Goal: Task Accomplishment & Management: Complete application form

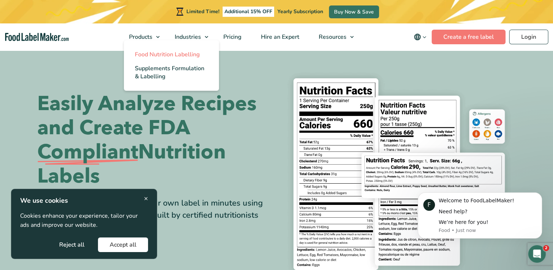
click at [153, 54] on span "Food Nutrition Labelling" at bounding box center [167, 54] width 65 height 8
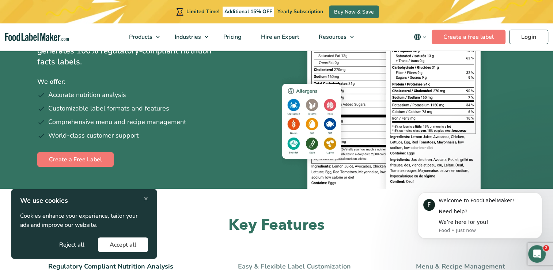
scroll to position [110, 0]
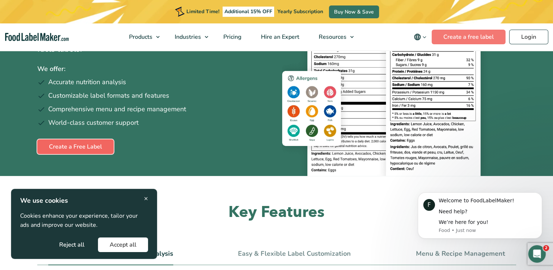
click at [69, 146] on link "Create a Free Label" at bounding box center [75, 146] width 76 height 15
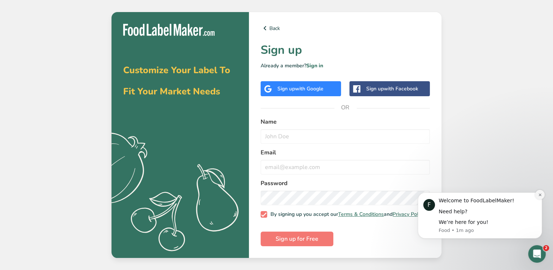
click at [539, 196] on icon "Dismiss notification" at bounding box center [539, 194] width 3 height 3
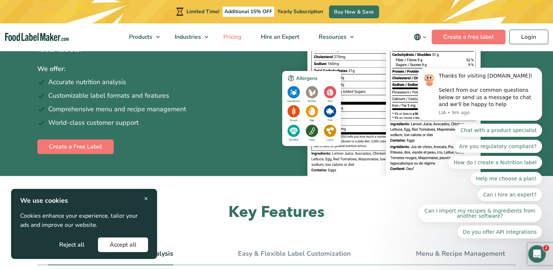
click at [229, 35] on span "Pricing" at bounding box center [231, 37] width 21 height 8
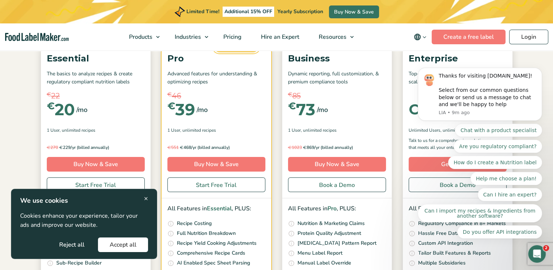
click at [520, 69] on body "Thanks for visiting FoodLabelMaker.com! Select from our common questions below …" at bounding box center [480, 113] width 140 height 268
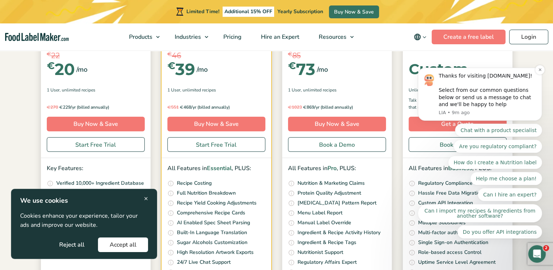
scroll to position [146, 0]
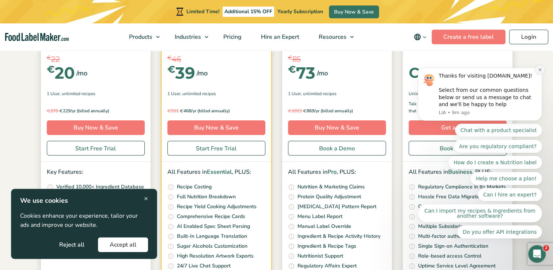
click at [538, 72] on icon "Dismiss notification" at bounding box center [540, 70] width 4 height 4
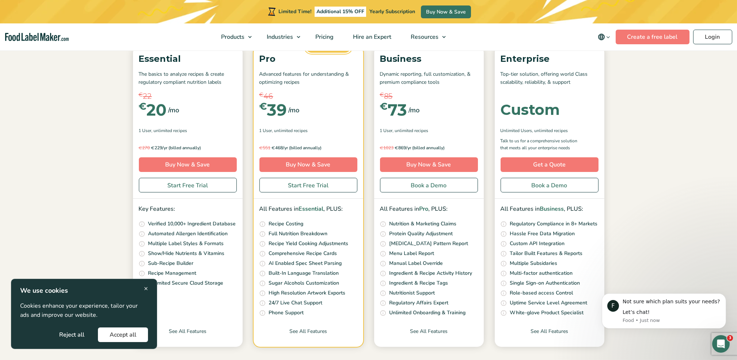
scroll to position [0, 0]
click at [430, 269] on link "See All Features" at bounding box center [429, 336] width 110 height 19
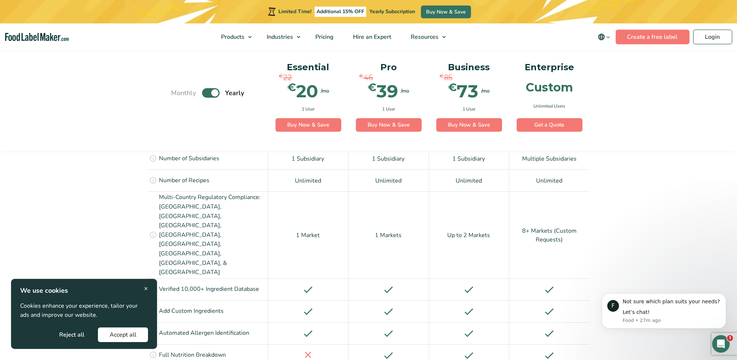
scroll to position [536, 0]
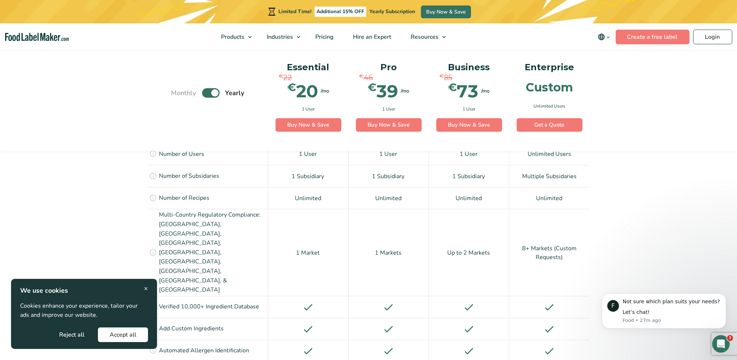
click at [145, 286] on span "×" at bounding box center [146, 288] width 4 height 10
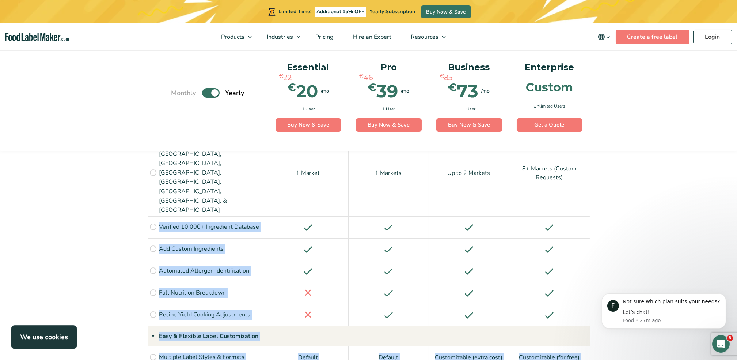
scroll to position [635, 0]
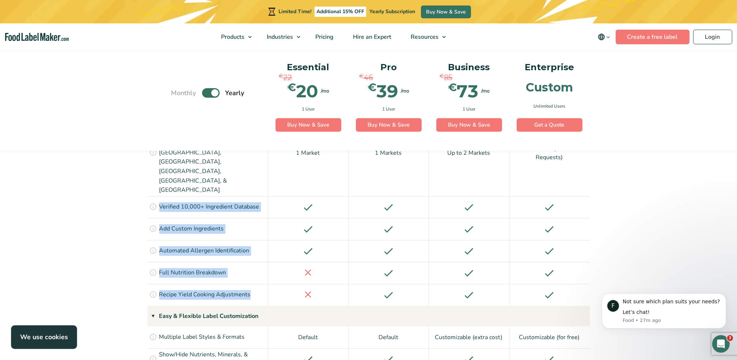
drag, startPoint x: 160, startPoint y: 249, endPoint x: 254, endPoint y: 240, distance: 94.3
drag, startPoint x: 254, startPoint y: 240, endPoint x: 192, endPoint y: 172, distance: 92.6
copy div "Verified 10,000+ Ingredient Database Add custom ingredients easily to your acco…"
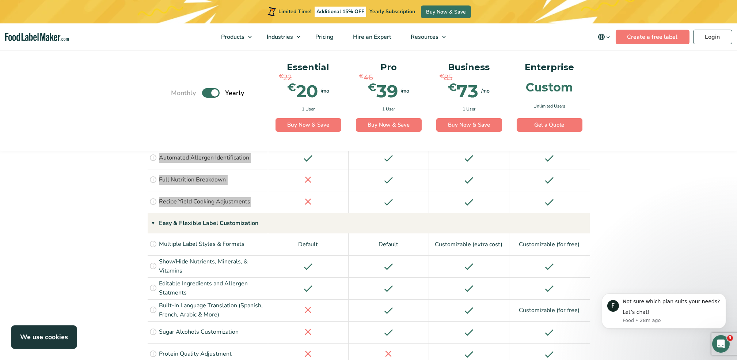
scroll to position [733, 0]
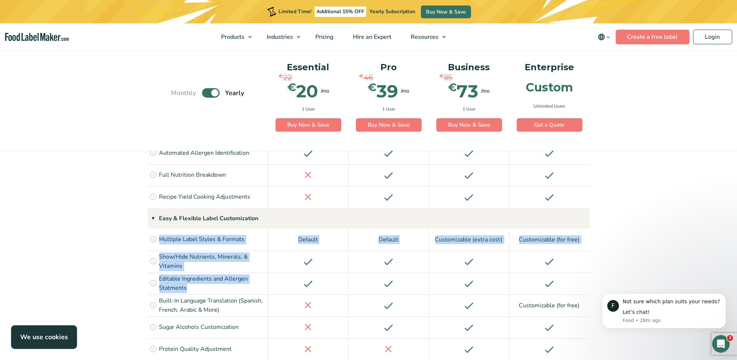
drag, startPoint x: 160, startPoint y: 181, endPoint x: 213, endPoint y: 227, distance: 70.2
drag, startPoint x: 213, startPoint y: 227, endPoint x: 213, endPoint y: 223, distance: 4.4
click at [213, 274] on p "Editable Ingredients and Allergen Statments" at bounding box center [212, 283] width 107 height 19
click at [190, 252] on p "Show/Hide Nutrients, Minerals, & Vitamins" at bounding box center [212, 261] width 107 height 19
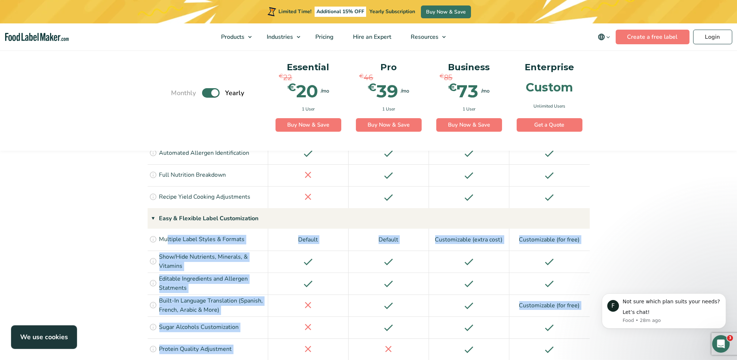
drag, startPoint x: 233, startPoint y: 318, endPoint x: 168, endPoint y: 196, distance: 138.1
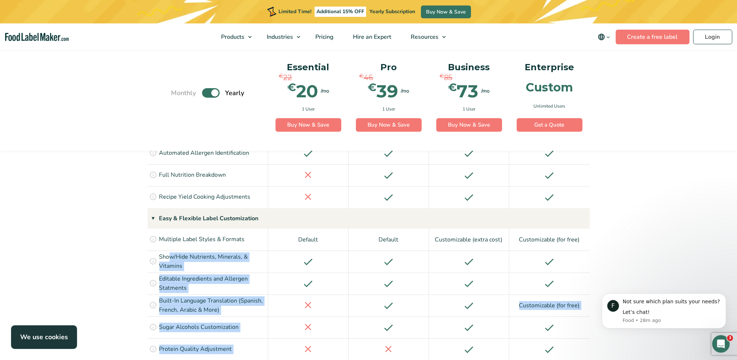
drag, startPoint x: 168, startPoint y: 196, endPoint x: 241, endPoint y: 232, distance: 81.4
click at [243, 274] on p "Editable Ingredients and Allergen Statments" at bounding box center [212, 283] width 107 height 19
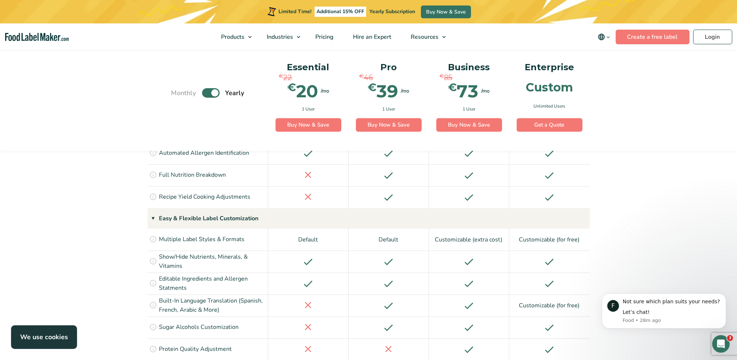
drag, startPoint x: 160, startPoint y: 183, endPoint x: 247, endPoint y: 185, distance: 86.6
click at [247, 228] on div "Choose from over 10 different label formats including Vertical, Tabular, Linear…" at bounding box center [208, 239] width 121 height 22
drag, startPoint x: 247, startPoint y: 185, endPoint x: 179, endPoint y: 185, distance: 67.2
copy p "Multiple Label Styles & Formats"
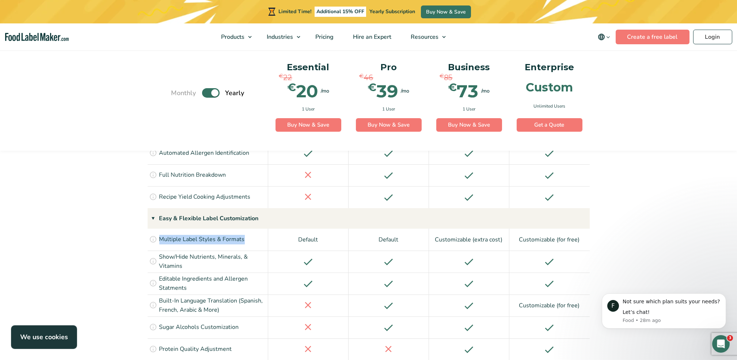
click at [190, 252] on p "Show/Hide Nutrients, Minerals, & Vitamins" at bounding box center [212, 261] width 107 height 19
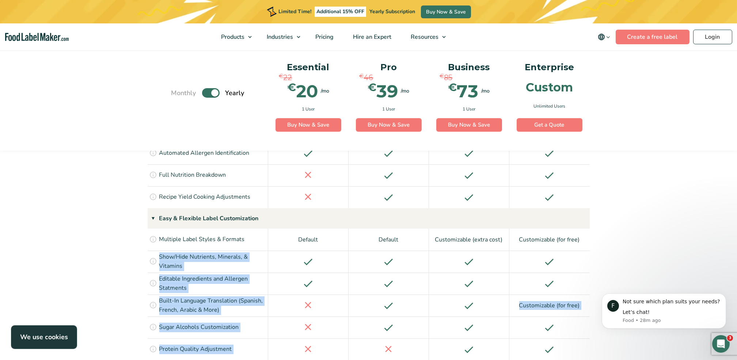
drag, startPoint x: 160, startPoint y: 198, endPoint x: 223, endPoint y: 309, distance: 127.8
drag, startPoint x: 223, startPoint y: 309, endPoint x: 169, endPoint y: 201, distance: 120.8
copy div "Show/Hide Nutrients, Minerals, & Vitamins Show exactly what you want to your cu…"
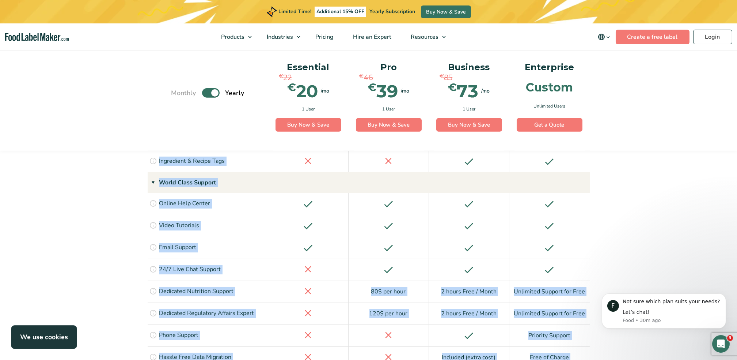
scroll to position [1402, 0]
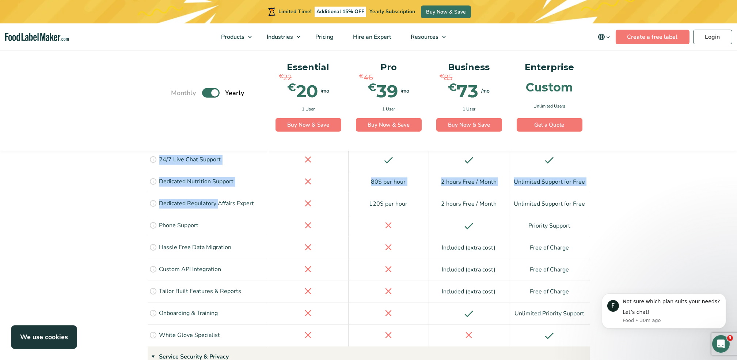
drag, startPoint x: 162, startPoint y: 209, endPoint x: 219, endPoint y: 151, distance: 81.4
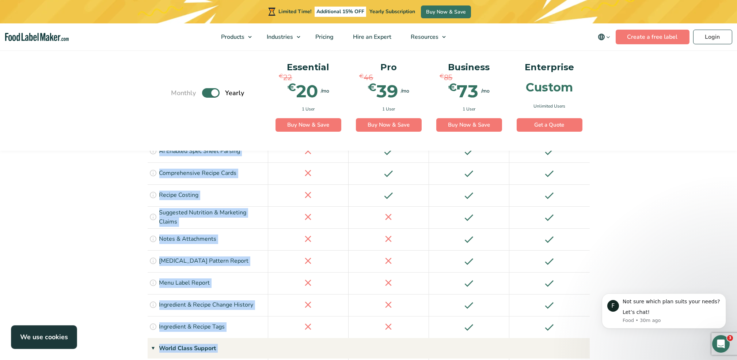
scroll to position [1109, 0]
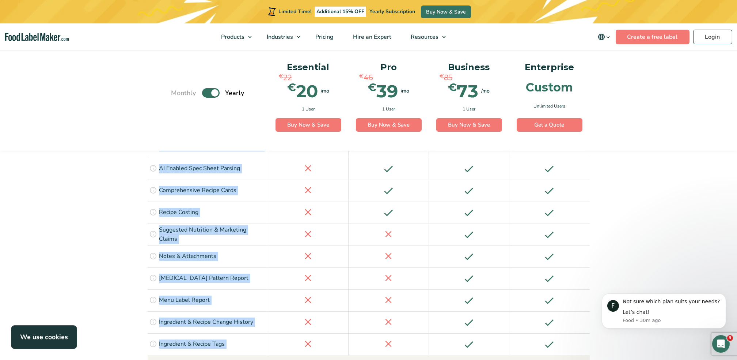
click at [224, 333] on div "Effortlessly organize your ingredients and recipes with tags like Keto, Vegan, …" at bounding box center [208, 344] width 121 height 22
click at [97, 284] on section "See All Features Monthly Toggle Yearly (6 Month Free + 2 Free Nutritional Consu…" at bounding box center [368, 122] width 737 height 1459
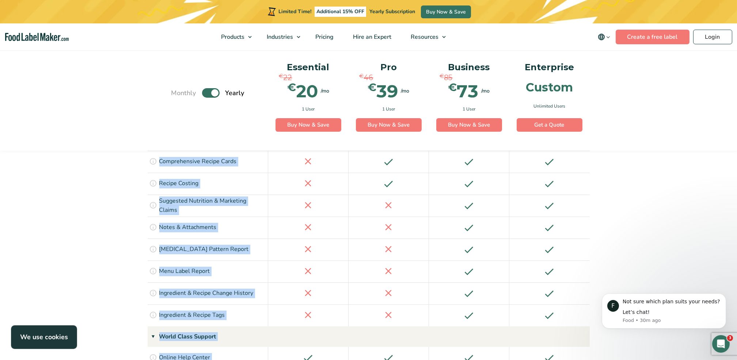
scroll to position [1214, 0]
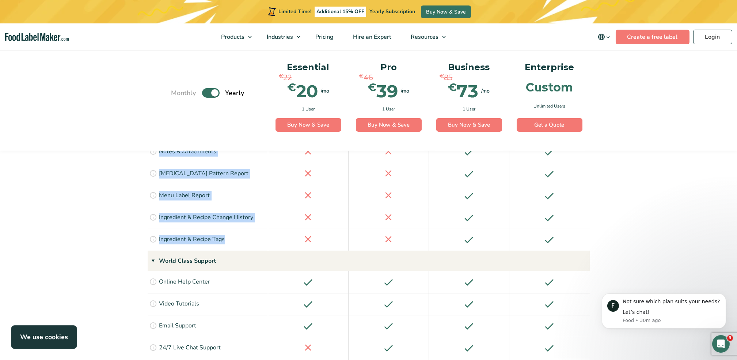
drag, startPoint x: 161, startPoint y: 174, endPoint x: 240, endPoint y: 187, distance: 80.3
click at [240, 187] on div "Regulatory Compliant Nutrition Analysis Access to as many users as your busines…" at bounding box center [369, 87] width 442 height 1286
drag, startPoint x: 240, startPoint y: 187, endPoint x: 202, endPoint y: 181, distance: 38.1
copy div "ub-Recipe Builder Scale your recipe up or down in 1 simple click. Specify the s…"
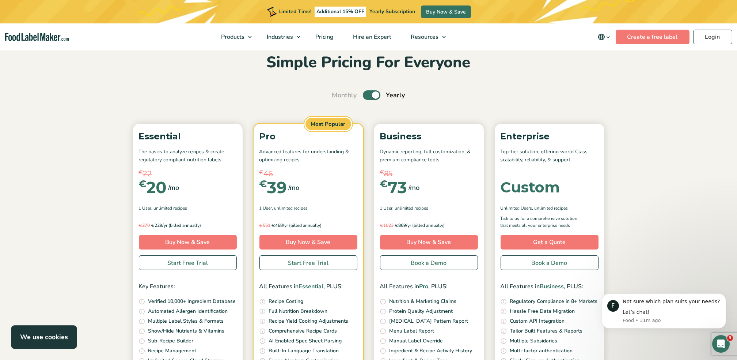
scroll to position [49, 0]
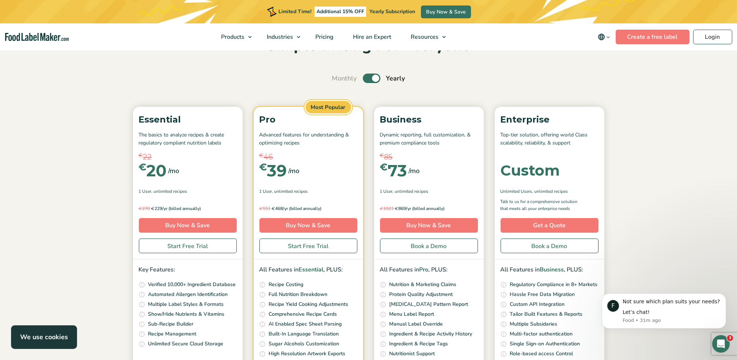
click at [367, 80] on label "Toggle" at bounding box center [372, 78] width 18 height 10
click at [338, 80] on input "Toggle" at bounding box center [336, 78] width 5 height 5
click at [377, 80] on label "Toggle" at bounding box center [372, 78] width 18 height 10
click at [338, 80] on input "Toggle" at bounding box center [336, 78] width 5 height 5
click at [365, 80] on label "Toggle" at bounding box center [372, 78] width 18 height 10
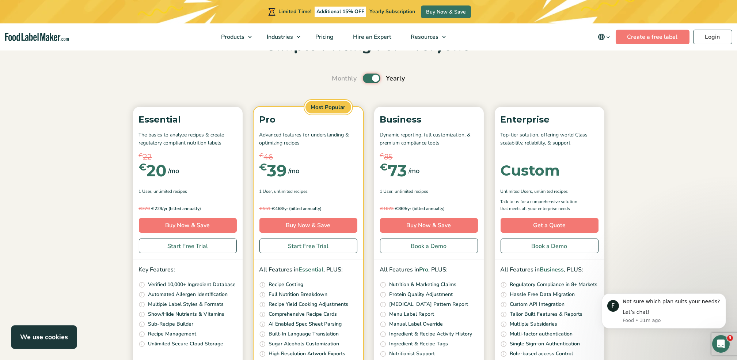
click at [338, 80] on input "Toggle" at bounding box center [336, 78] width 5 height 5
click at [376, 80] on label "Toggle" at bounding box center [372, 78] width 18 height 10
click at [338, 80] on input "Toggle" at bounding box center [336, 78] width 5 height 5
checkbox input "true"
click at [528, 287] on p "Regulatory Compliance in 8+ Markets" at bounding box center [554, 284] width 88 height 8
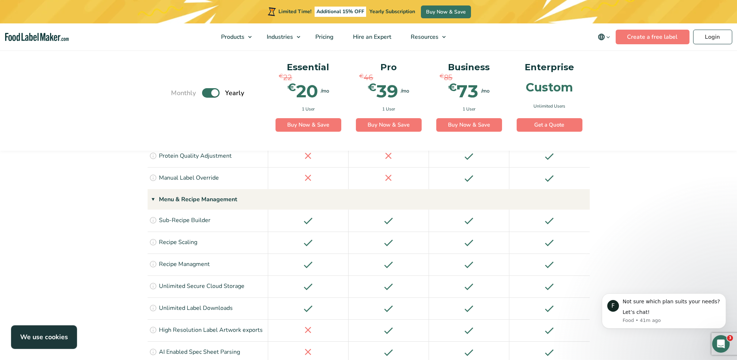
scroll to position [926, 0]
drag, startPoint x: 714, startPoint y: 36, endPoint x: 705, endPoint y: 35, distance: 8.9
click at [714, 36] on link "Login" at bounding box center [712, 37] width 39 height 15
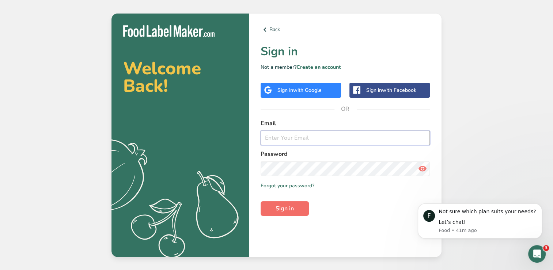
type input "[EMAIL_ADDRESS][DOMAIN_NAME]"
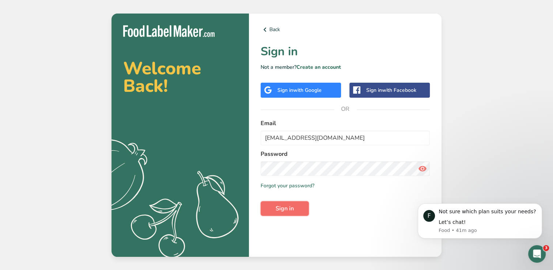
click at [280, 206] on span "Sign in" at bounding box center [285, 208] width 18 height 9
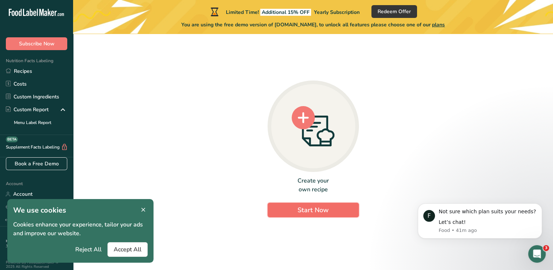
click at [303, 213] on span "Start Now" at bounding box center [312, 209] width 31 height 9
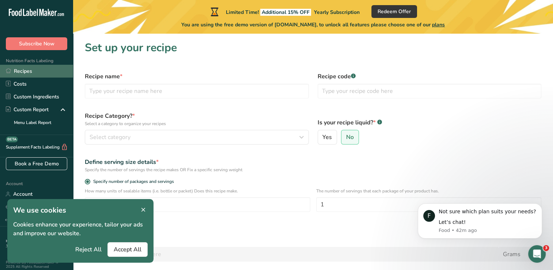
click at [24, 73] on link "Recipes" at bounding box center [36, 71] width 73 height 13
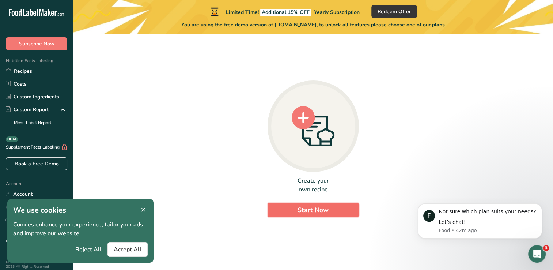
click at [310, 210] on span "Start Now" at bounding box center [312, 209] width 31 height 9
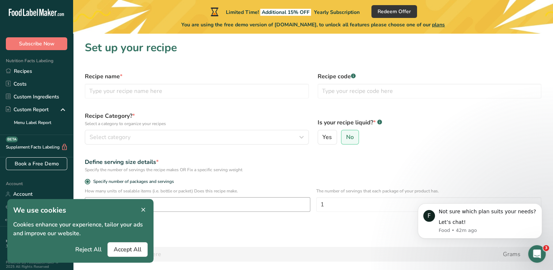
click at [142, 210] on icon at bounding box center [143, 210] width 7 height 10
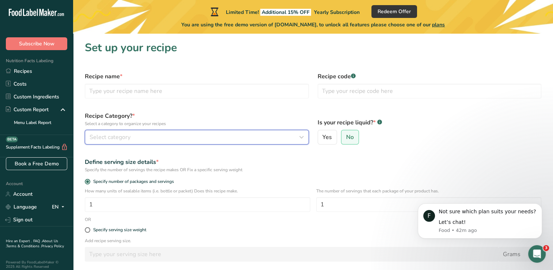
click at [124, 137] on span "Select category" at bounding box center [110, 137] width 41 height 9
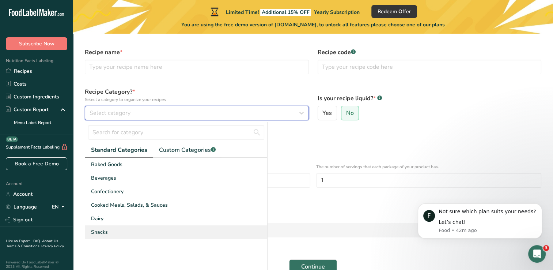
scroll to position [37, 0]
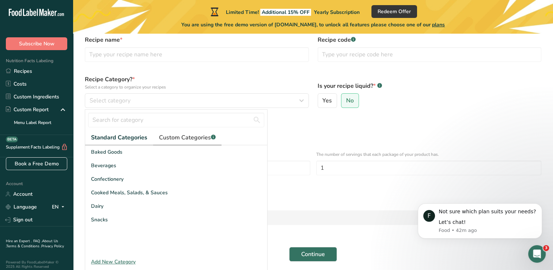
click at [176, 135] on span "Custom Categories .a-a{fill:#347362;}.b-a{fill:#fff;}" at bounding box center [187, 137] width 57 height 9
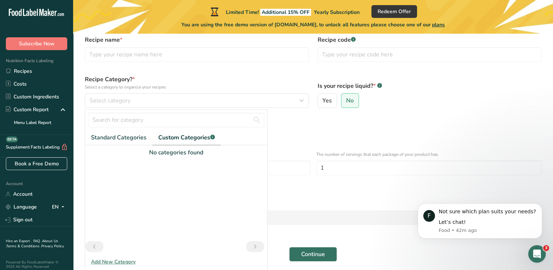
click at [110, 159] on div at bounding box center [176, 199] width 182 height 84
click at [118, 262] on div "Add New Category" at bounding box center [176, 262] width 182 height 8
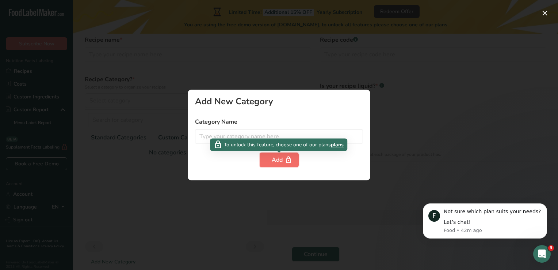
click at [271, 161] on button "Add" at bounding box center [279, 159] width 39 height 15
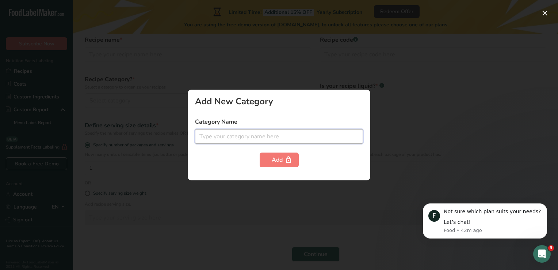
click at [205, 137] on input "text" at bounding box center [279, 136] width 168 height 15
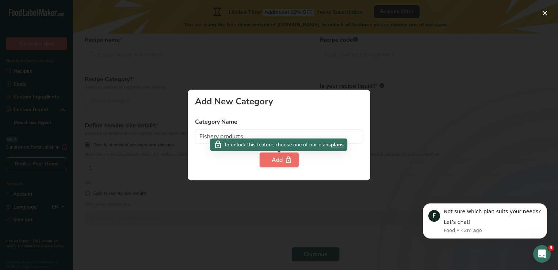
click at [270, 158] on button "Add" at bounding box center [279, 159] width 39 height 15
click at [281, 162] on div "Add" at bounding box center [279, 159] width 15 height 9
click at [260, 139] on div "To unlock this feature, choose one of our plans plans" at bounding box center [278, 144] width 137 height 12
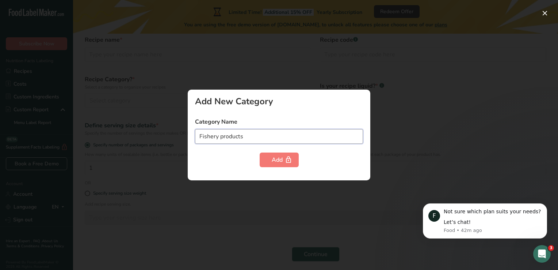
drag, startPoint x: 246, startPoint y: 137, endPoint x: 221, endPoint y: 137, distance: 25.2
click at [221, 137] on input "Fishery products" at bounding box center [279, 136] width 168 height 15
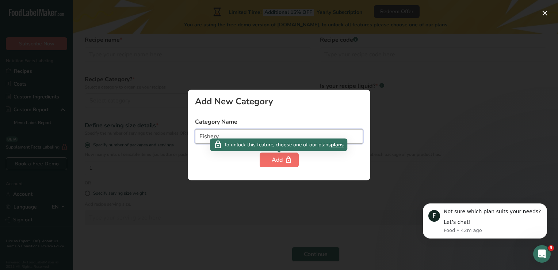
type input "Fishery"
click at [289, 162] on icon "button" at bounding box center [288, 159] width 7 height 11
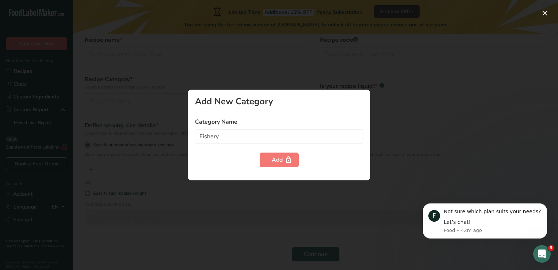
click at [441, 134] on div at bounding box center [279, 135] width 558 height 270
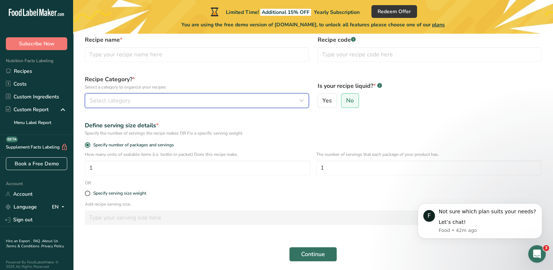
click at [302, 104] on icon "button" at bounding box center [301, 100] width 9 height 13
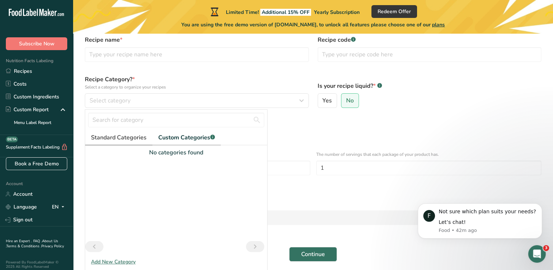
click at [98, 141] on span "Standard Categories" at bounding box center [119, 137] width 56 height 9
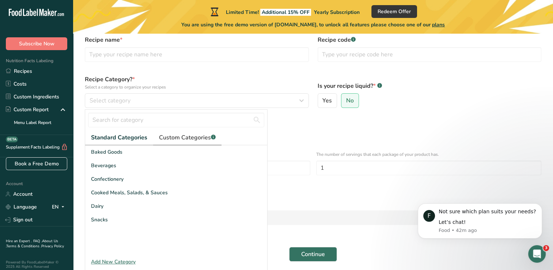
click at [204, 137] on span "Custom Categories .a-a{fill:#347362;}.b-a{fill:#fff;}" at bounding box center [187, 137] width 57 height 9
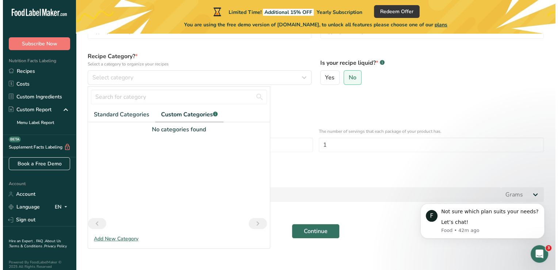
scroll to position [72, 0]
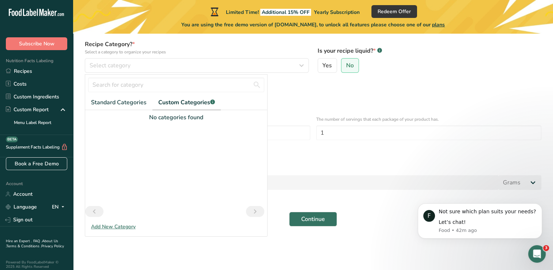
click at [121, 226] on div "Add New Category" at bounding box center [176, 227] width 182 height 8
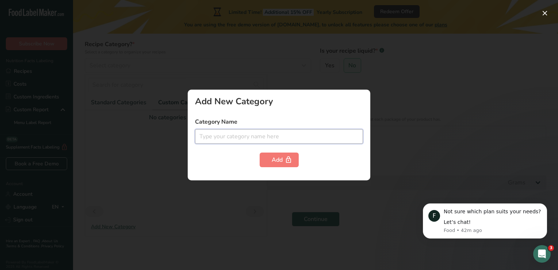
click at [197, 135] on input "text" at bounding box center [279, 136] width 168 height 15
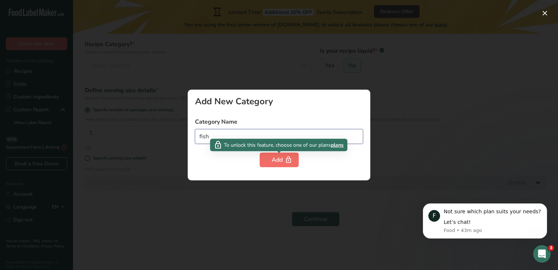
type input "fish"
click at [280, 156] on div "Add" at bounding box center [279, 159] width 15 height 9
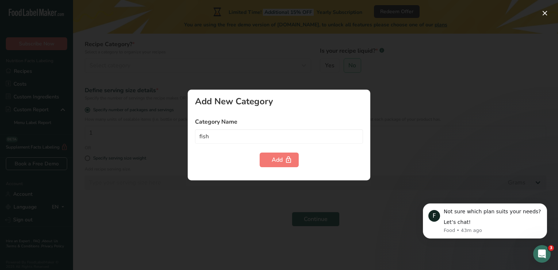
click at [539, 256] on icon "Open Intercom Messenger" at bounding box center [542, 254] width 12 height 12
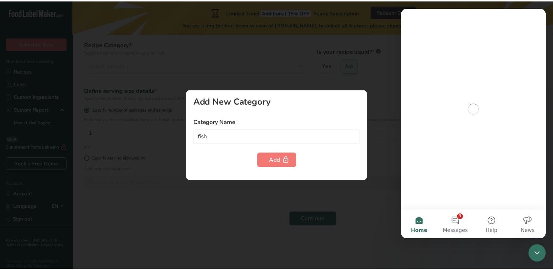
scroll to position [0, 0]
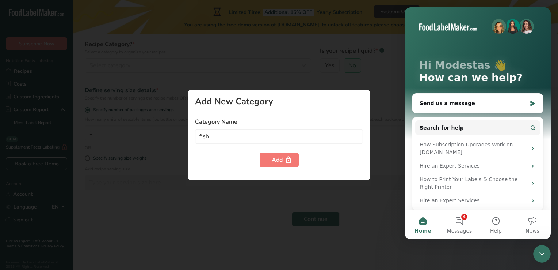
click at [368, 211] on div at bounding box center [279, 135] width 558 height 270
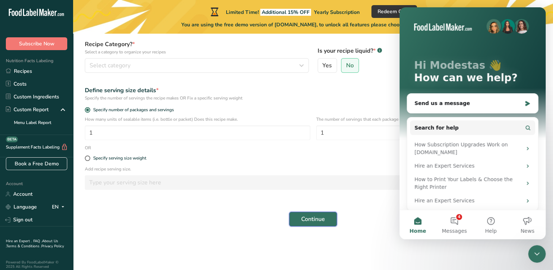
click at [317, 220] on span "Continue" at bounding box center [313, 219] width 24 height 9
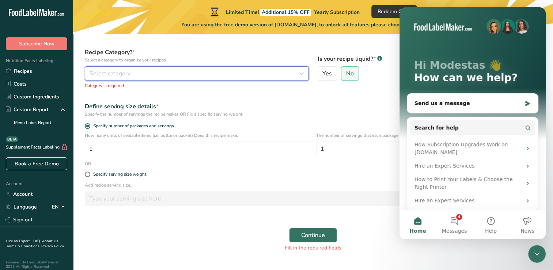
click at [300, 74] on icon "button" at bounding box center [301, 73] width 9 height 13
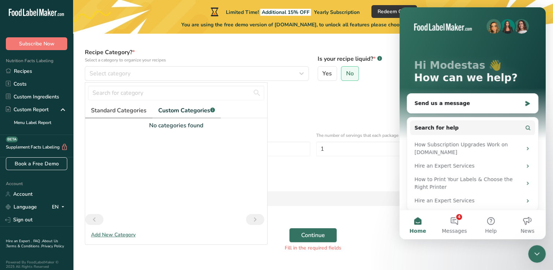
click at [122, 110] on span "Standard Categories" at bounding box center [119, 110] width 56 height 9
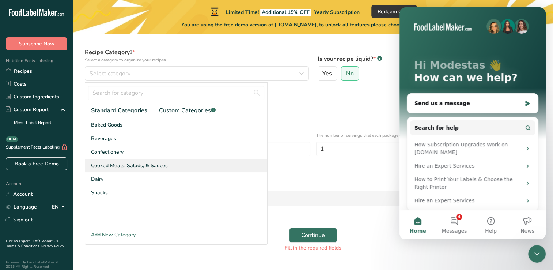
click at [106, 167] on span "Cooked Meals, Salads, & Sauces" at bounding box center [129, 166] width 77 height 8
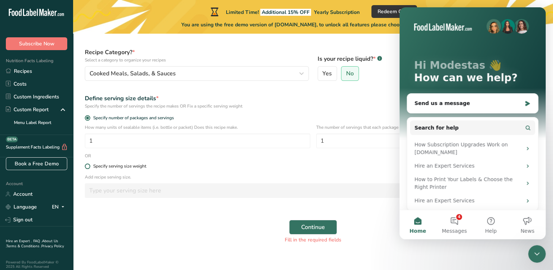
click at [88, 166] on span at bounding box center [87, 165] width 5 height 5
click at [88, 166] on input "Specify serving size weight" at bounding box center [87, 166] width 5 height 5
radio input "true"
radio input "false"
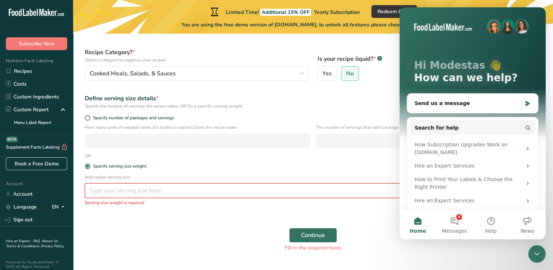
click at [89, 190] on input "number" at bounding box center [292, 190] width 414 height 15
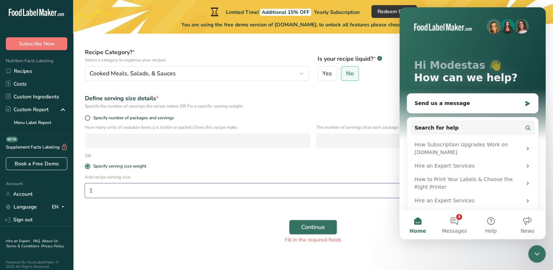
type input "1"
click at [311, 230] on span "Continue" at bounding box center [313, 227] width 24 height 9
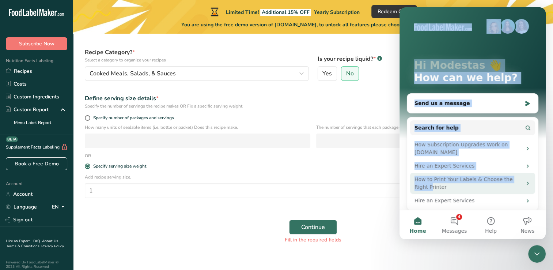
drag, startPoint x: 443, startPoint y: 56, endPoint x: 414, endPoint y: 182, distance: 128.7
click at [414, 182] on div "Hi Modestas 👋 How can we help? Send us a message Search for help How Subscripti…" at bounding box center [472, 158] width 146 height 303
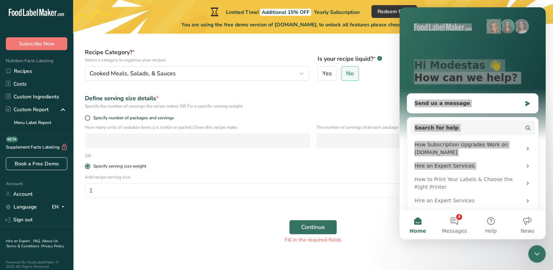
click at [310, 166] on label "Specify serving size weight" at bounding box center [313, 165] width 456 height 5
click at [90, 166] on input "Specify serving size weight" at bounding box center [87, 166] width 5 height 5
click at [85, 116] on span at bounding box center [87, 117] width 5 height 5
click at [85, 116] on input "Specify number of packages and servings" at bounding box center [87, 117] width 5 height 5
radio input "true"
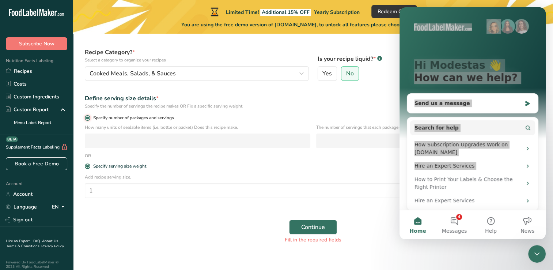
radio input "false"
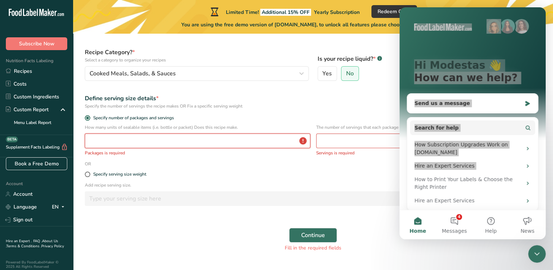
click at [94, 137] on input "number" at bounding box center [197, 140] width 225 height 15
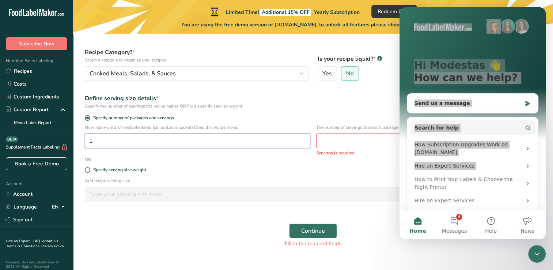
type input "1"
click at [247, 176] on div "Specify serving size weight" at bounding box center [312, 170] width 465 height 15
click at [331, 144] on input "number" at bounding box center [428, 140] width 225 height 15
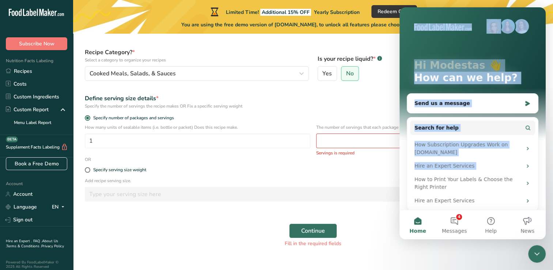
click at [419, 37] on div "Hi Modestas 👋 How can we help?" at bounding box center [473, 73] width 132 height 132
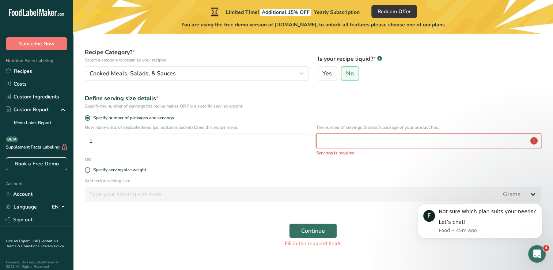
click at [342, 141] on input "number" at bounding box center [428, 140] width 225 height 15
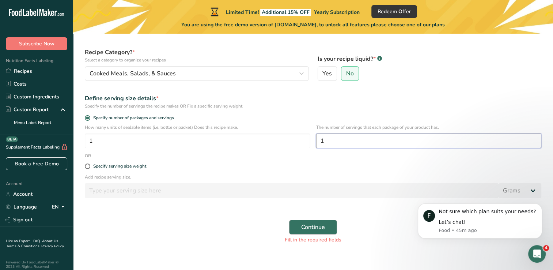
type input "1"
click at [325, 230] on span "Continue" at bounding box center [313, 227] width 24 height 9
click at [307, 228] on span "Continue" at bounding box center [313, 227] width 24 height 9
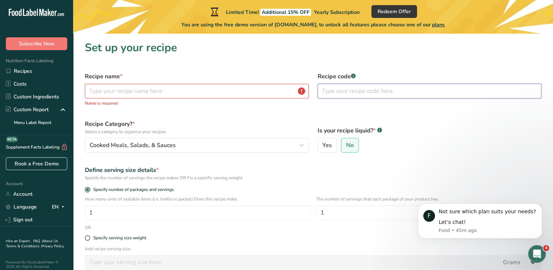
click at [323, 93] on input "text" at bounding box center [430, 91] width 224 height 15
type input "123"
click at [221, 116] on form "Recipe name * Name is required Recipe code .a-a{fill:#347362;}.b-a{fill:#fff;} …" at bounding box center [312, 194] width 465 height 252
click at [94, 90] on input "text" at bounding box center [197, 91] width 224 height 15
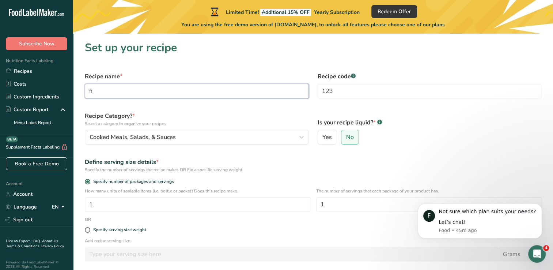
type input "f"
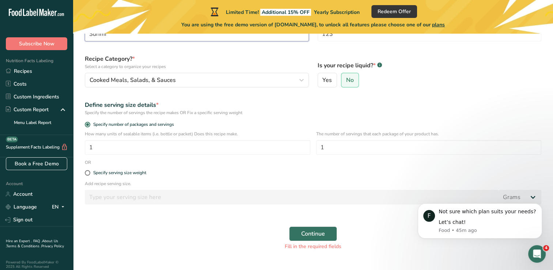
scroll to position [73, 0]
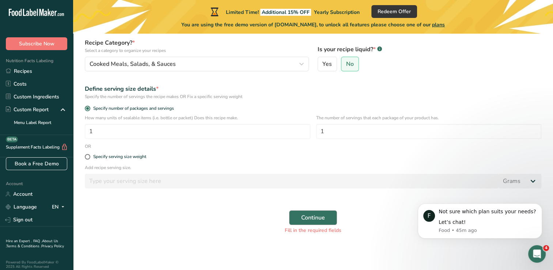
type input "Surimi"
click at [311, 217] on span "Continue" at bounding box center [313, 217] width 24 height 9
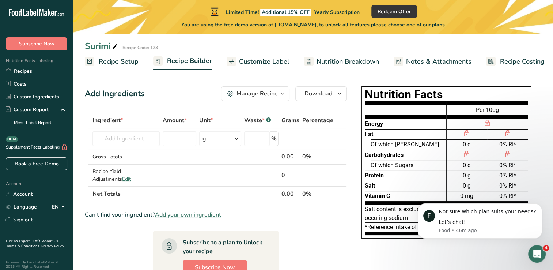
click at [259, 60] on span "Customize Label" at bounding box center [264, 62] width 50 height 10
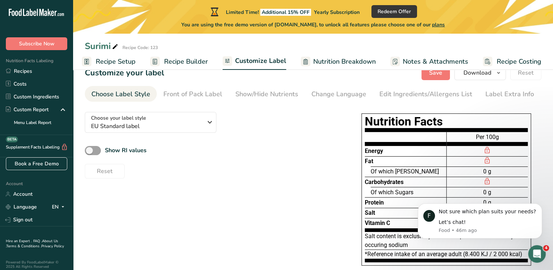
scroll to position [1, 0]
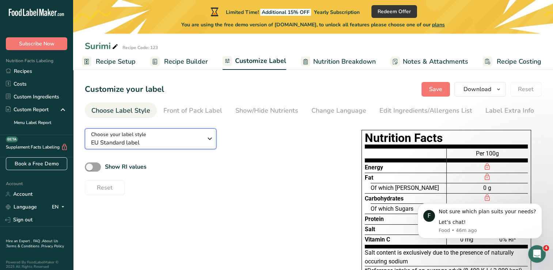
click at [210, 140] on icon "button" at bounding box center [209, 138] width 9 height 13
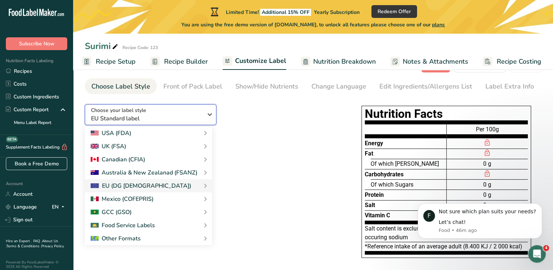
scroll to position [38, 0]
